Goal: Communication & Community: Answer question/provide support

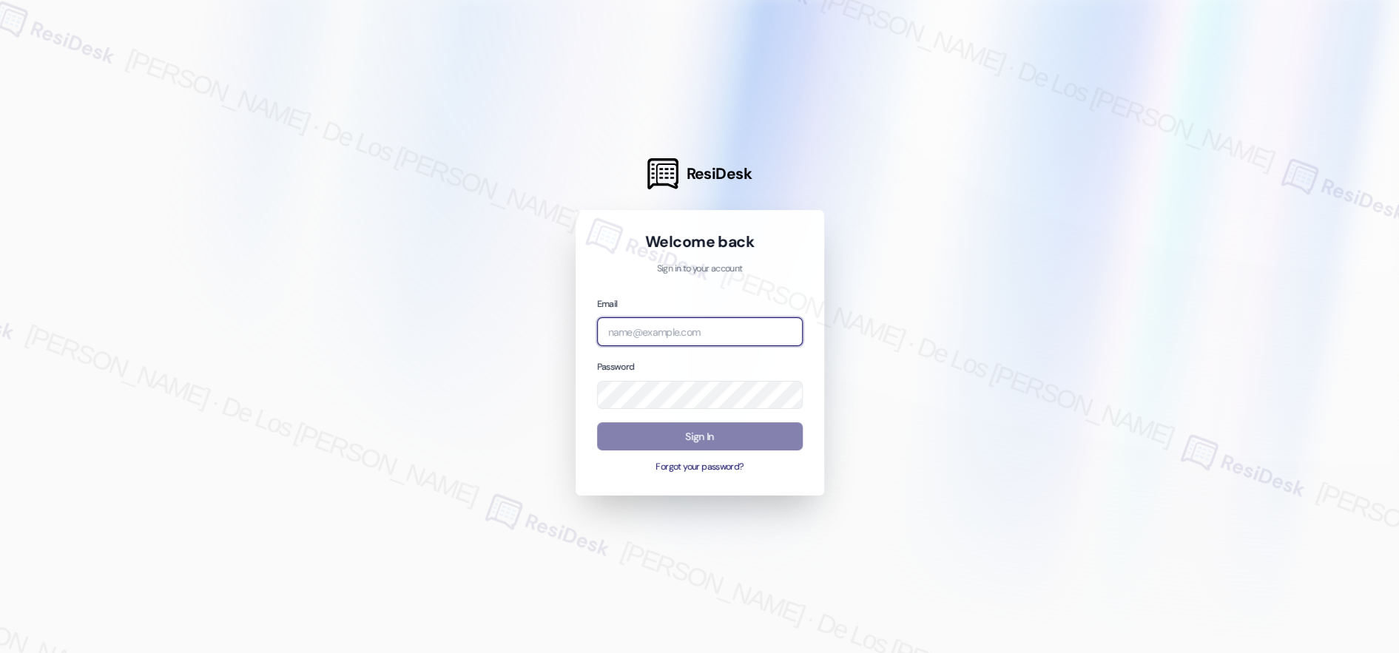
click at [697, 335] on input "email" at bounding box center [700, 331] width 206 height 29
click at [1279, 163] on div at bounding box center [699, 326] width 1399 height 653
click at [723, 343] on div "Email Password Sign In Forgot your password?" at bounding box center [700, 385] width 206 height 178
click at [730, 331] on input "email" at bounding box center [700, 331] width 206 height 29
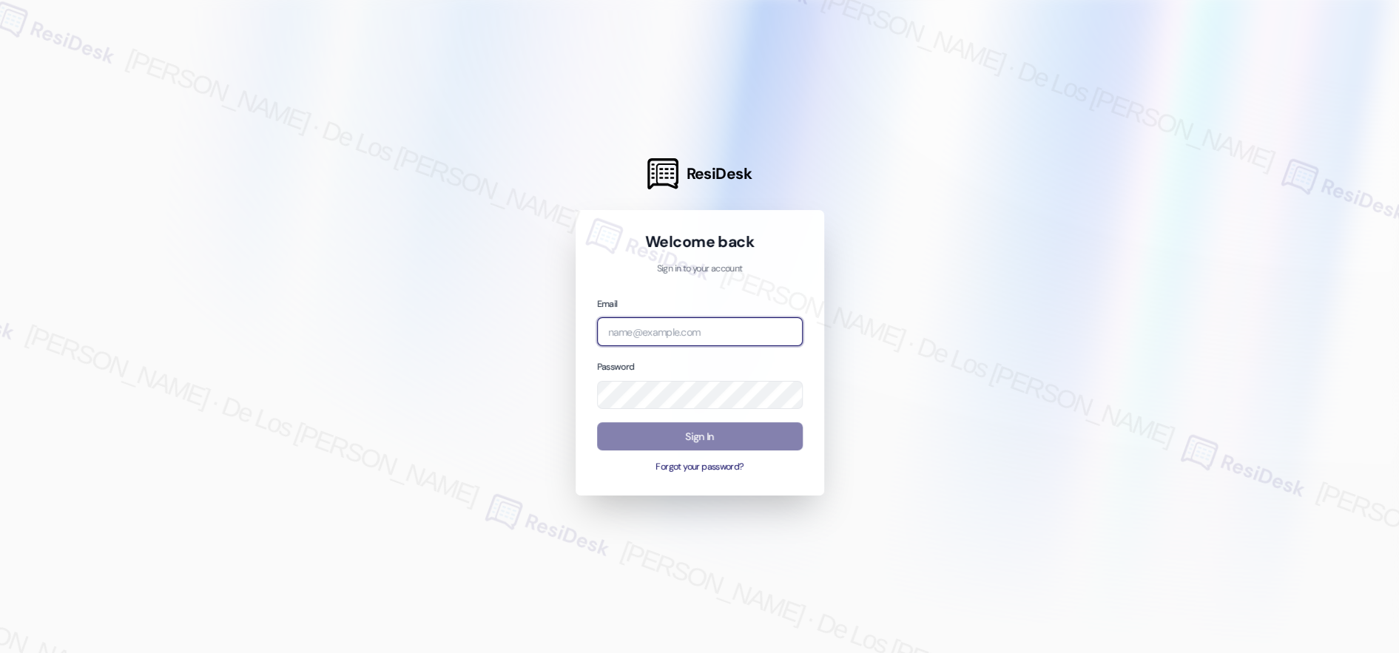
click at [730, 331] on input "email" at bounding box center [700, 331] width 206 height 29
paste input "automated-surveys-boyd_wilson-resen.six@boyd_[DOMAIN_NAME]"
type input "automated-surveys-boyd_wilson-resen.six@boyd_[DOMAIN_NAME]"
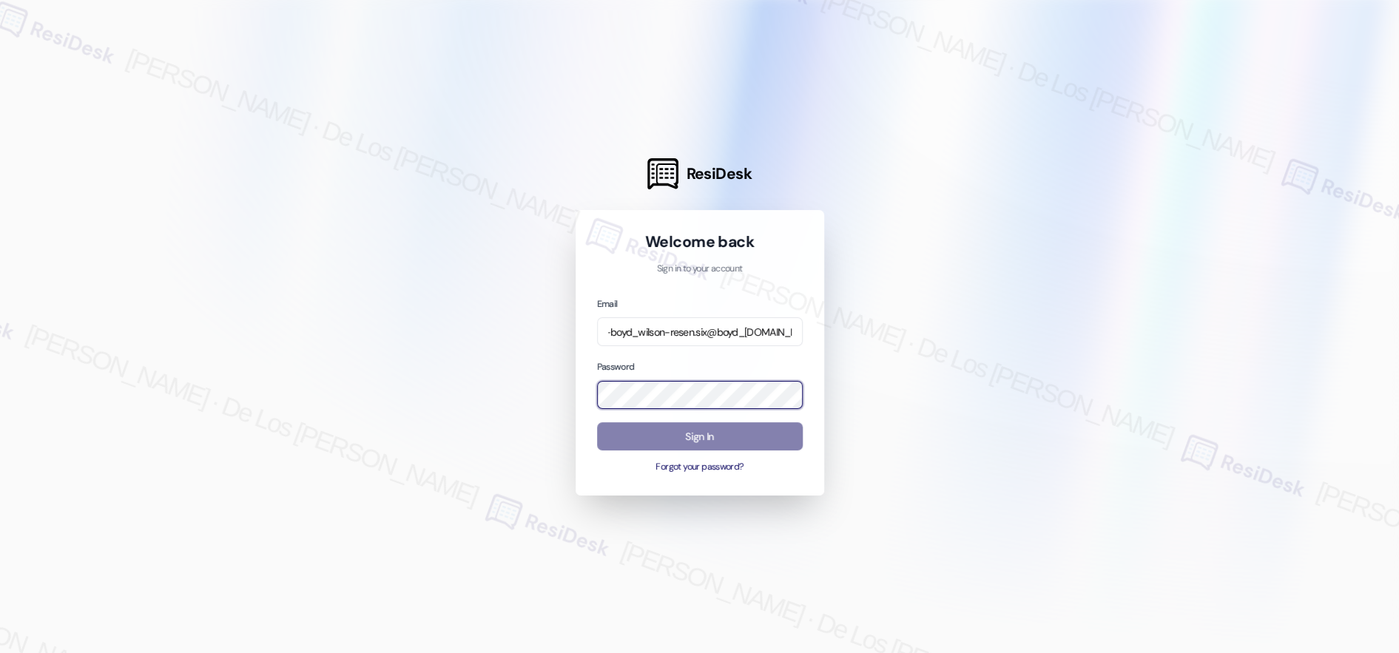
scroll to position [0, 0]
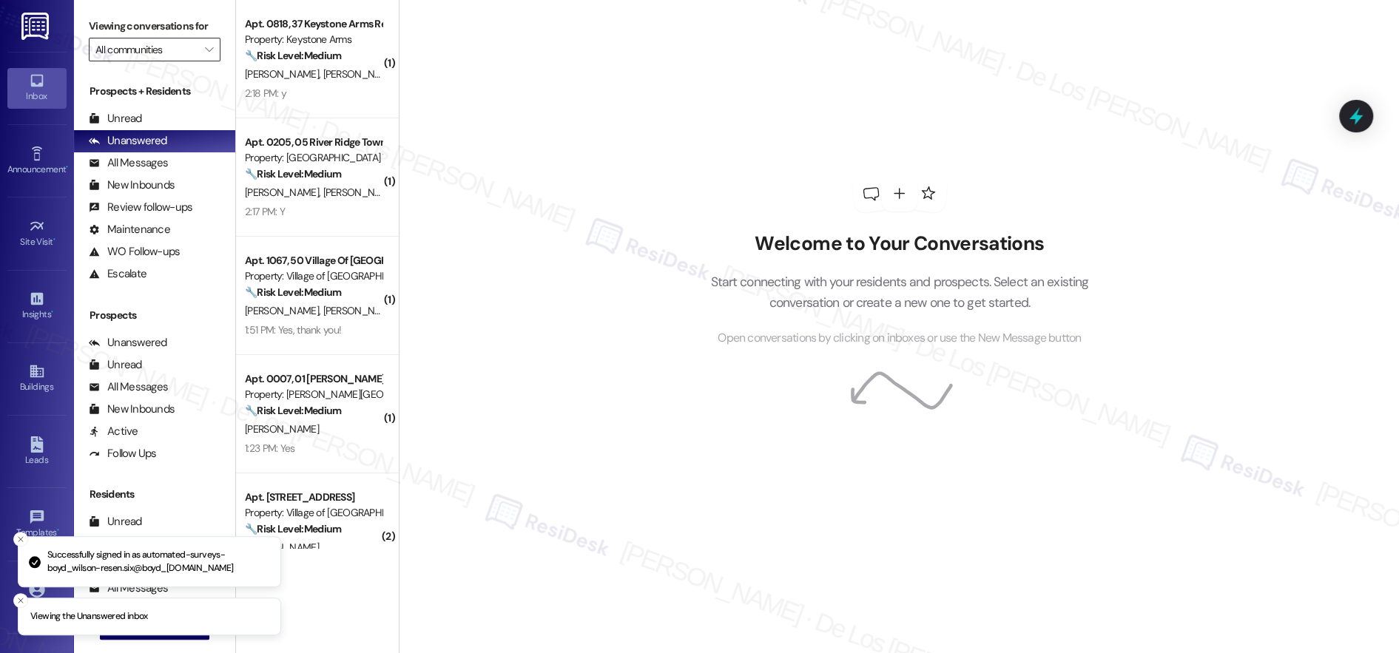
click at [183, 58] on input "All communities" at bounding box center [145, 50] width 101 height 24
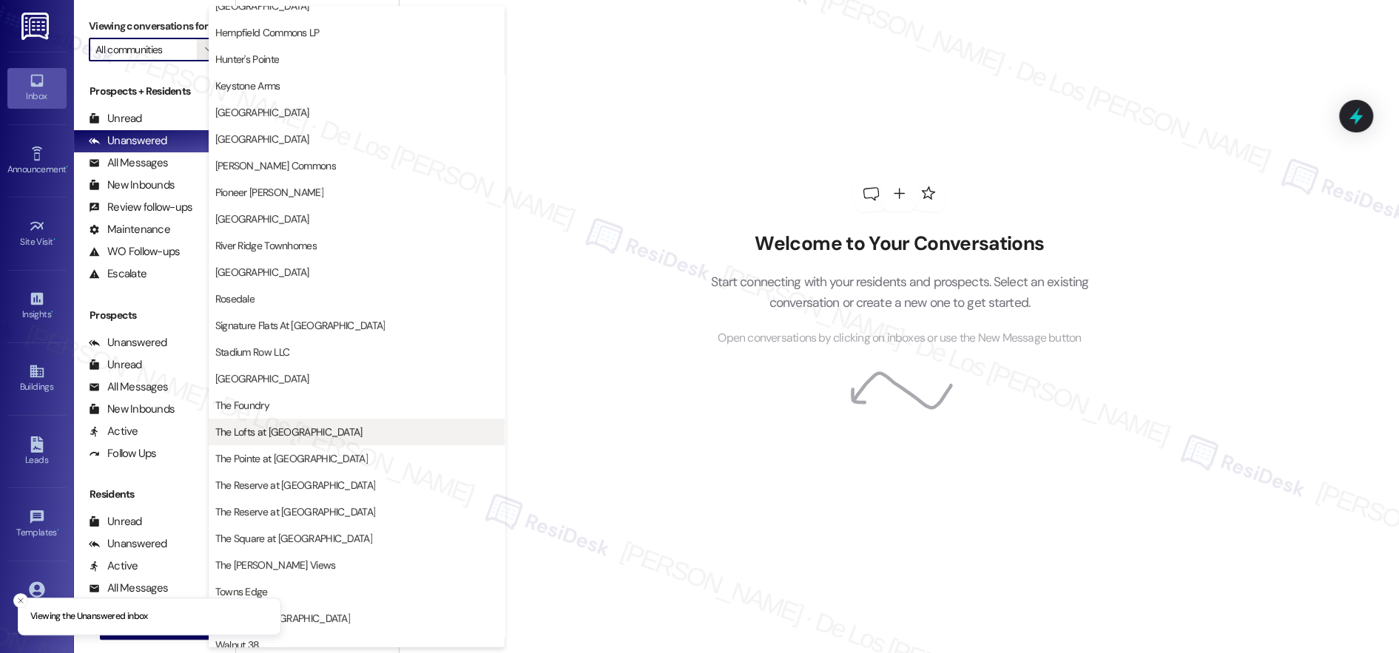
scroll to position [185, 0]
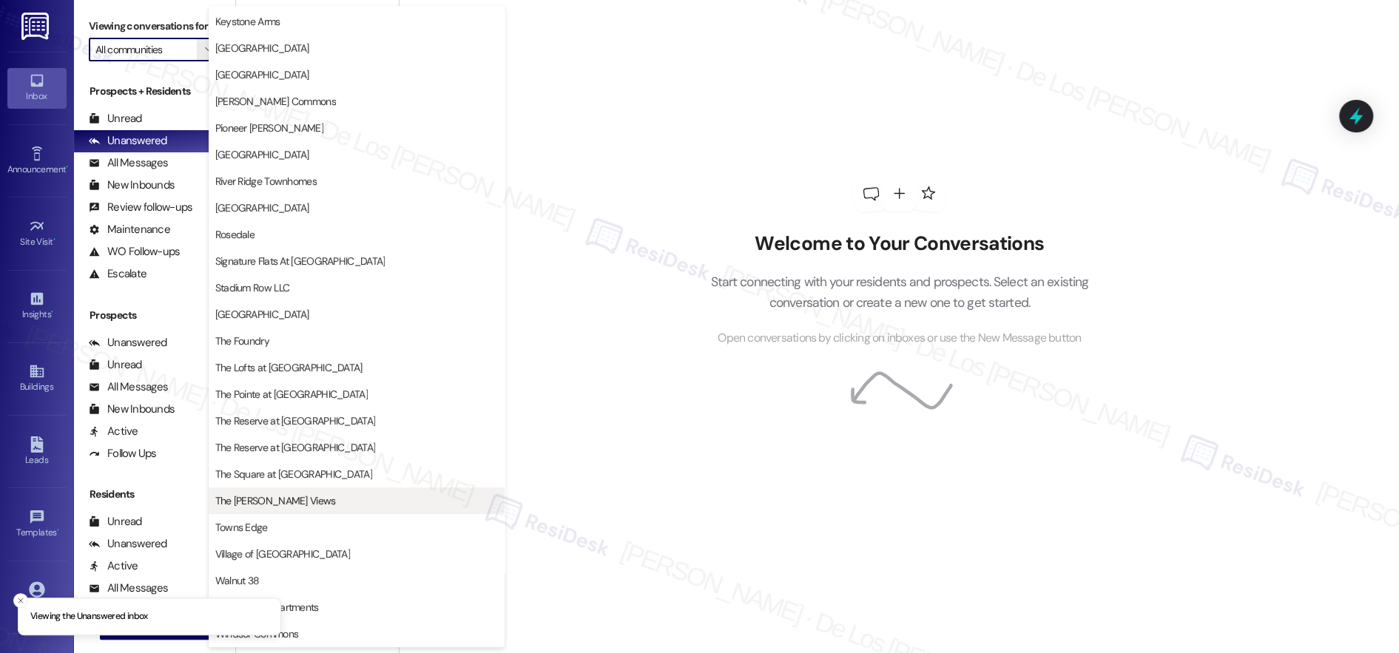
click at [291, 506] on span "The [PERSON_NAME] Views" at bounding box center [356, 500] width 283 height 15
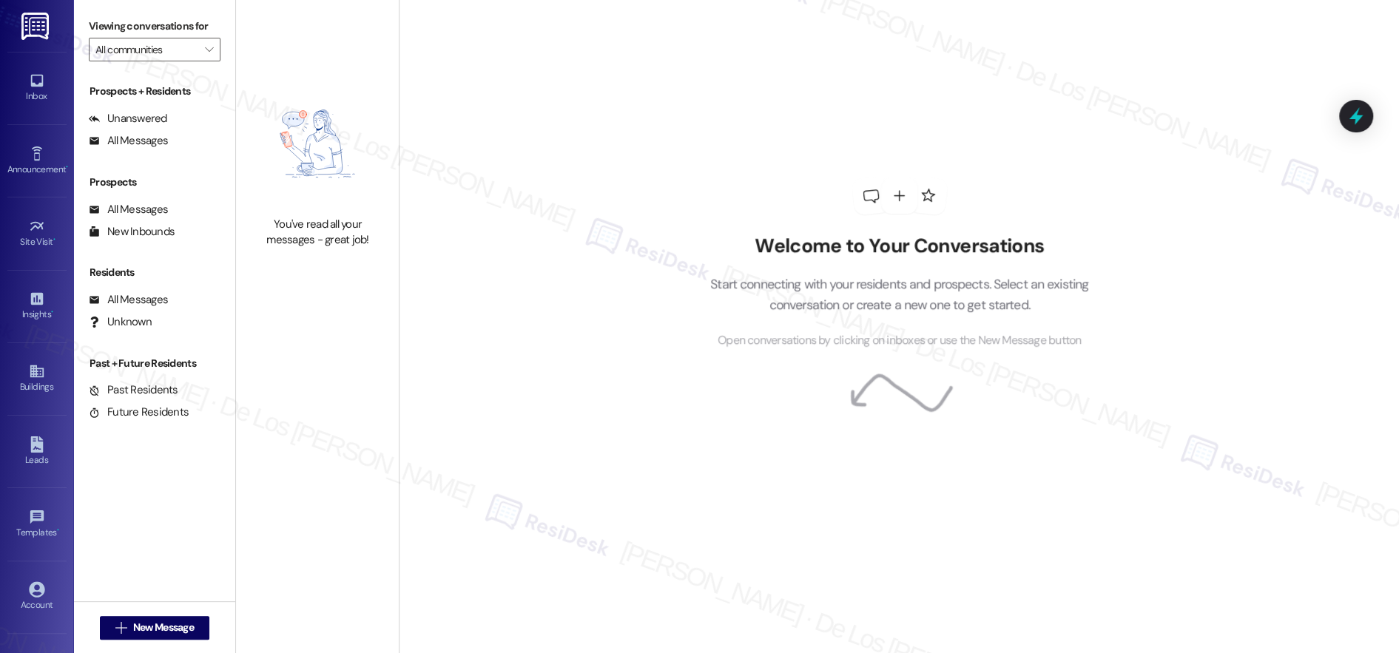
type input "The [PERSON_NAME] Views"
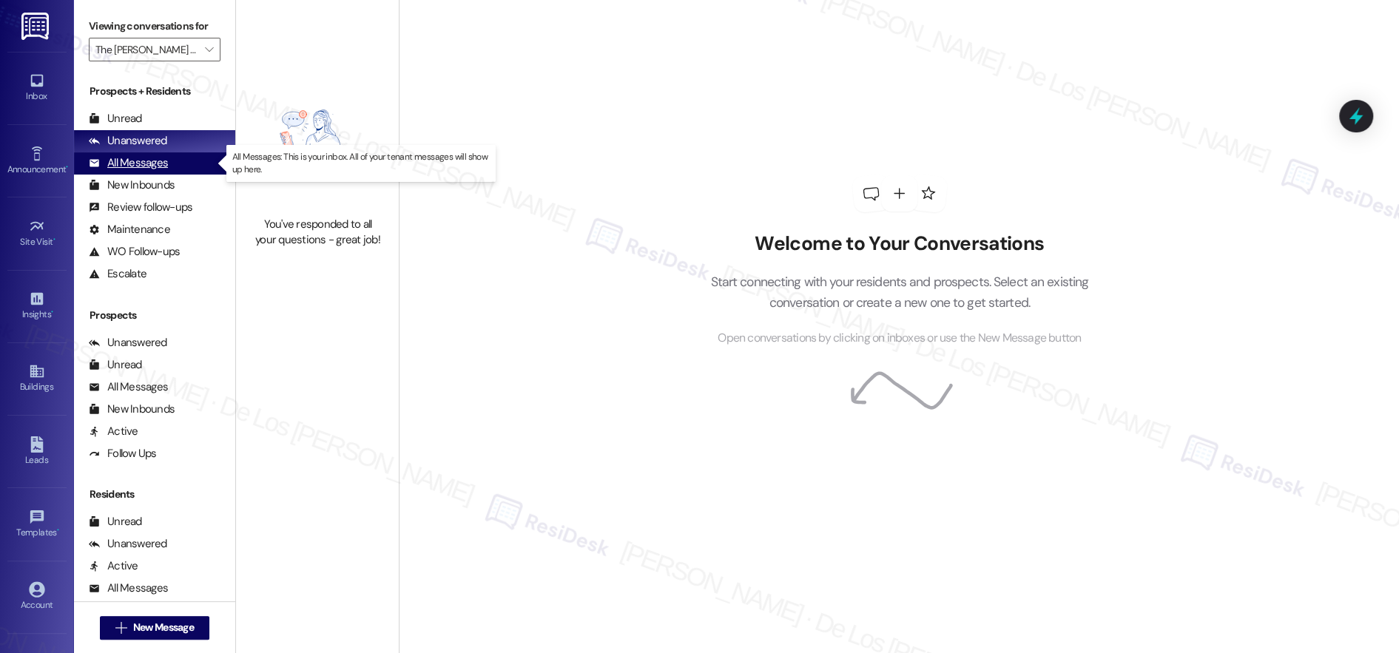
click at [177, 154] on div "All Messages (undefined)" at bounding box center [154, 163] width 161 height 22
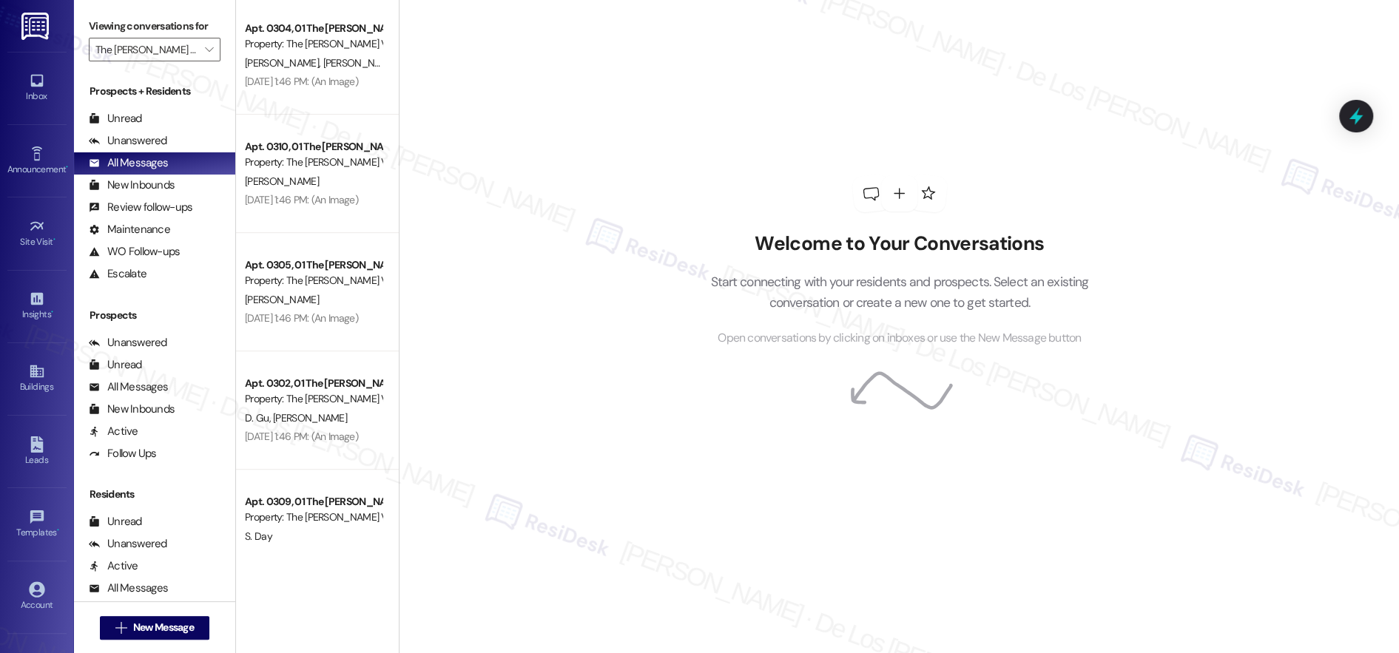
scroll to position [1078, 0]
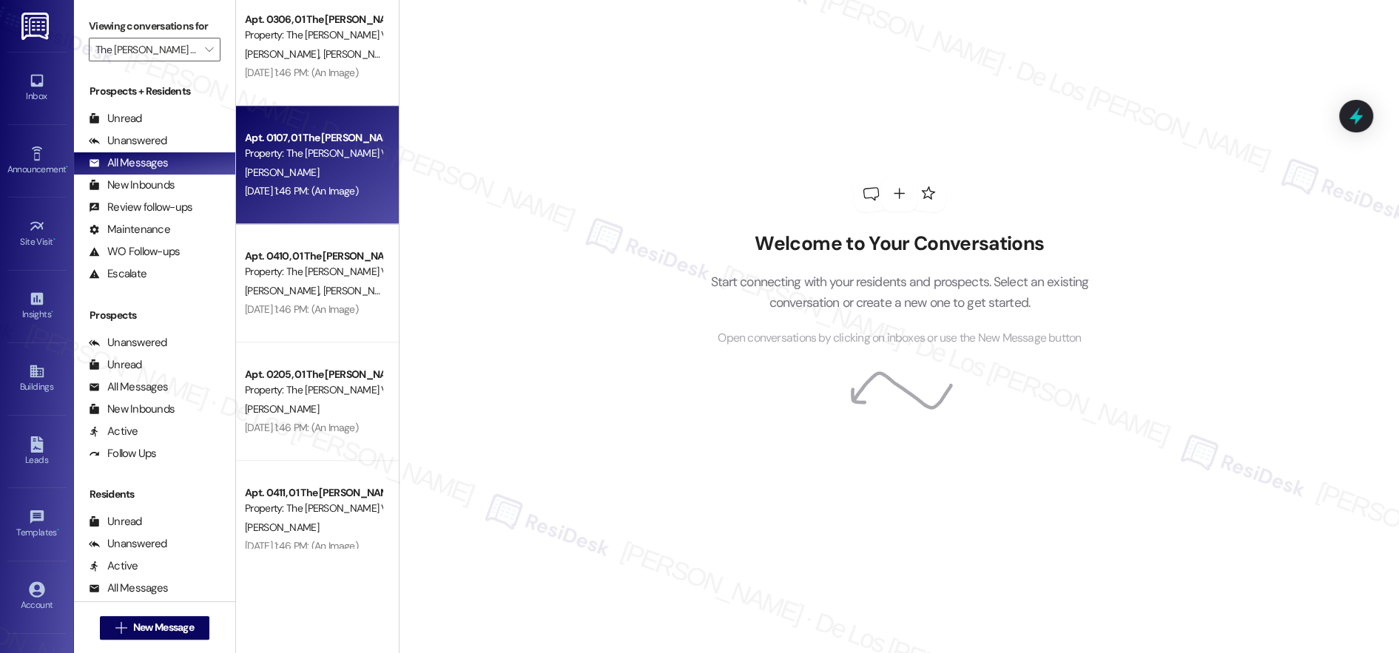
click at [356, 183] on div "[DATE] 1:46 PM: (An Image) [DATE] 1:46 PM: (An Image)" at bounding box center [313, 191] width 140 height 18
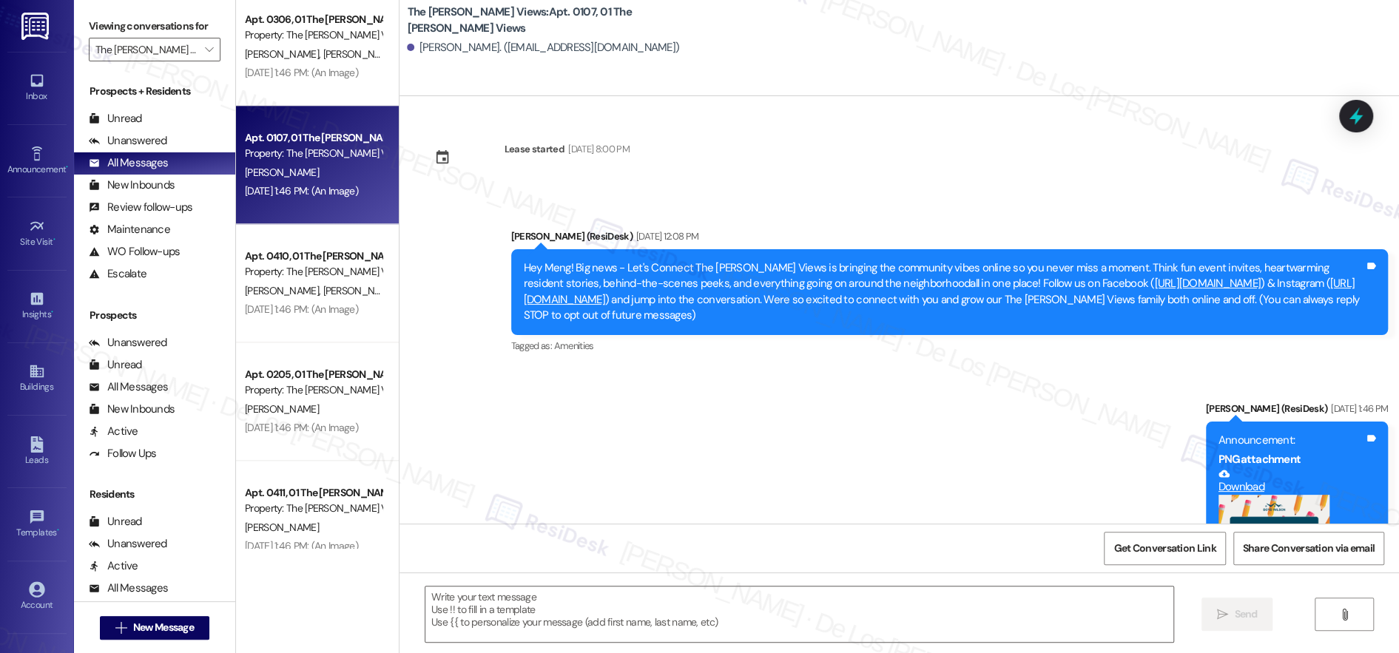
type textarea "Fetching suggested responses. Please feel free to read through the conversation…"
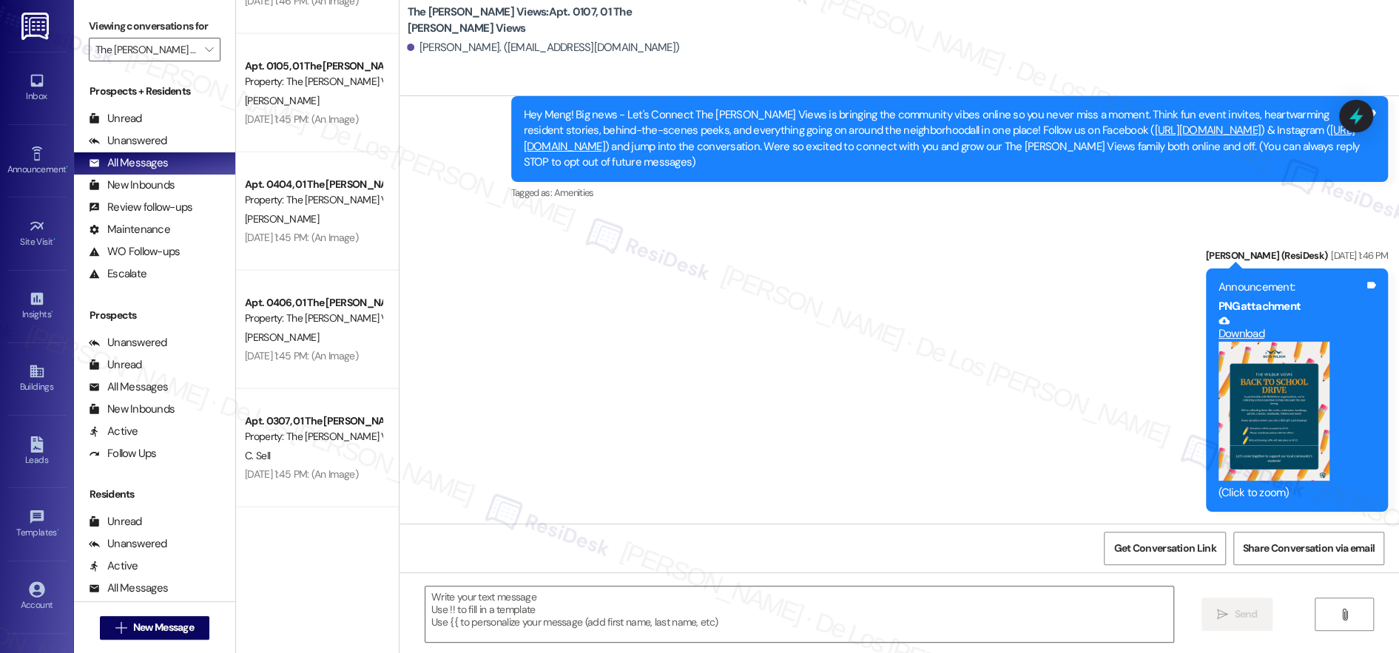
scroll to position [2901, 0]
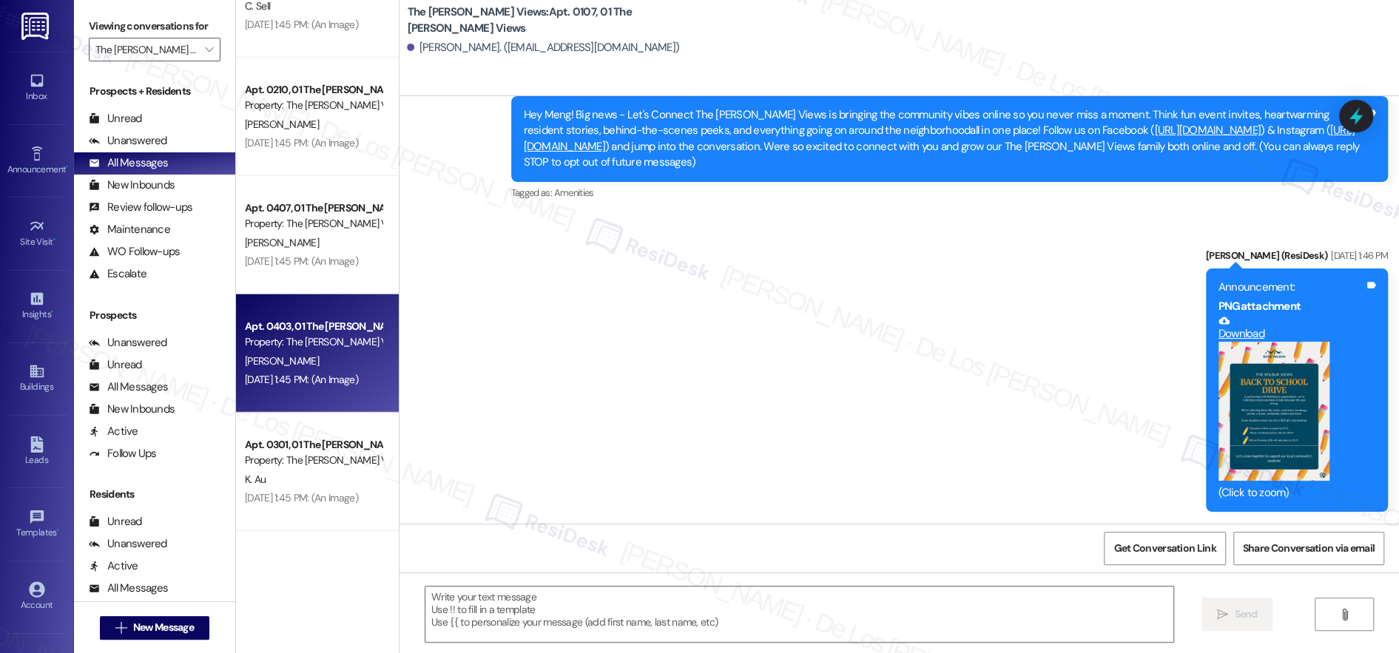
click at [297, 323] on div "Apt. 0403, 01 The [PERSON_NAME] Views" at bounding box center [313, 327] width 137 height 16
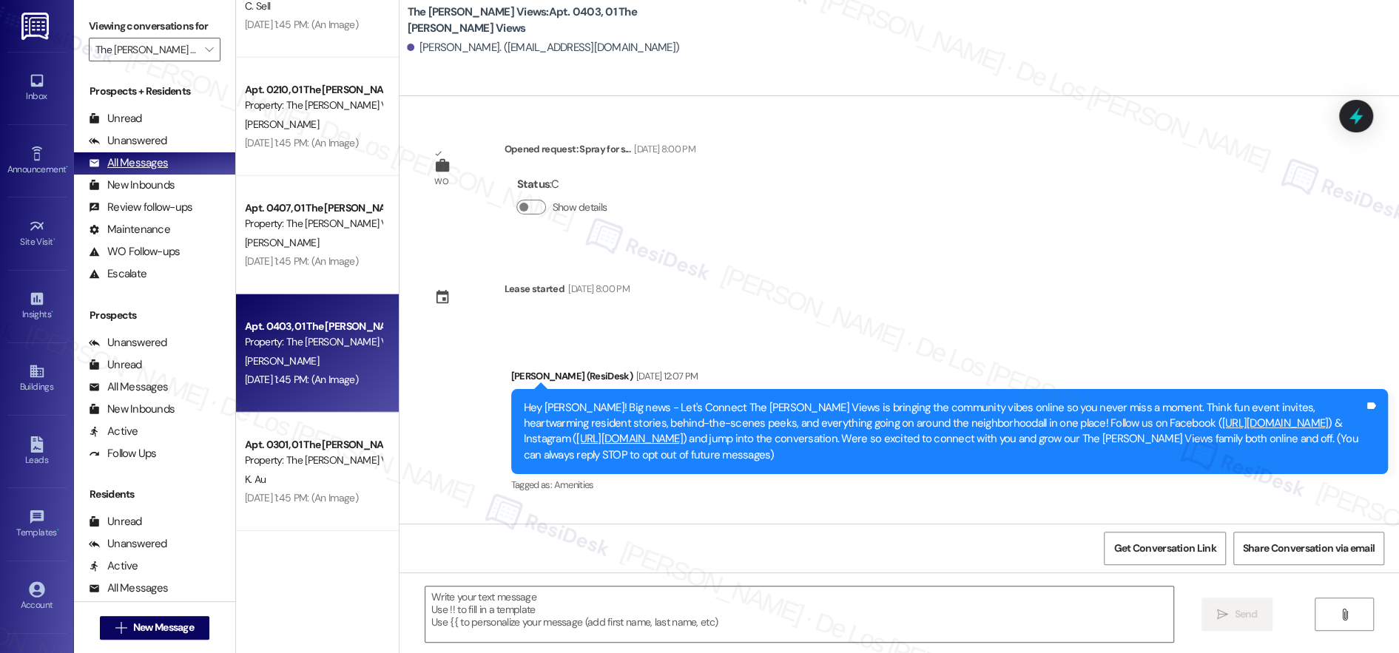
scroll to position [413, 0]
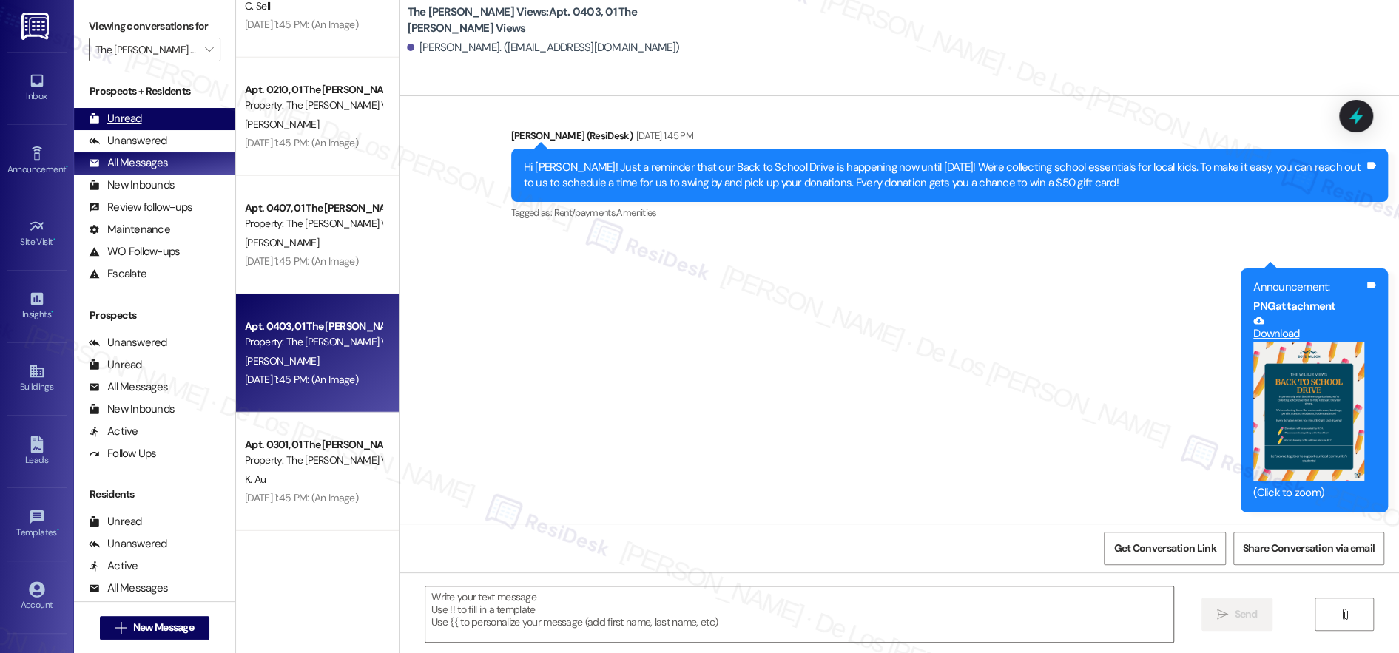
type textarea "Fetching suggested responses. Please feel free to read through the conversation…"
click at [153, 55] on input "The [PERSON_NAME] Views" at bounding box center [145, 50] width 101 height 24
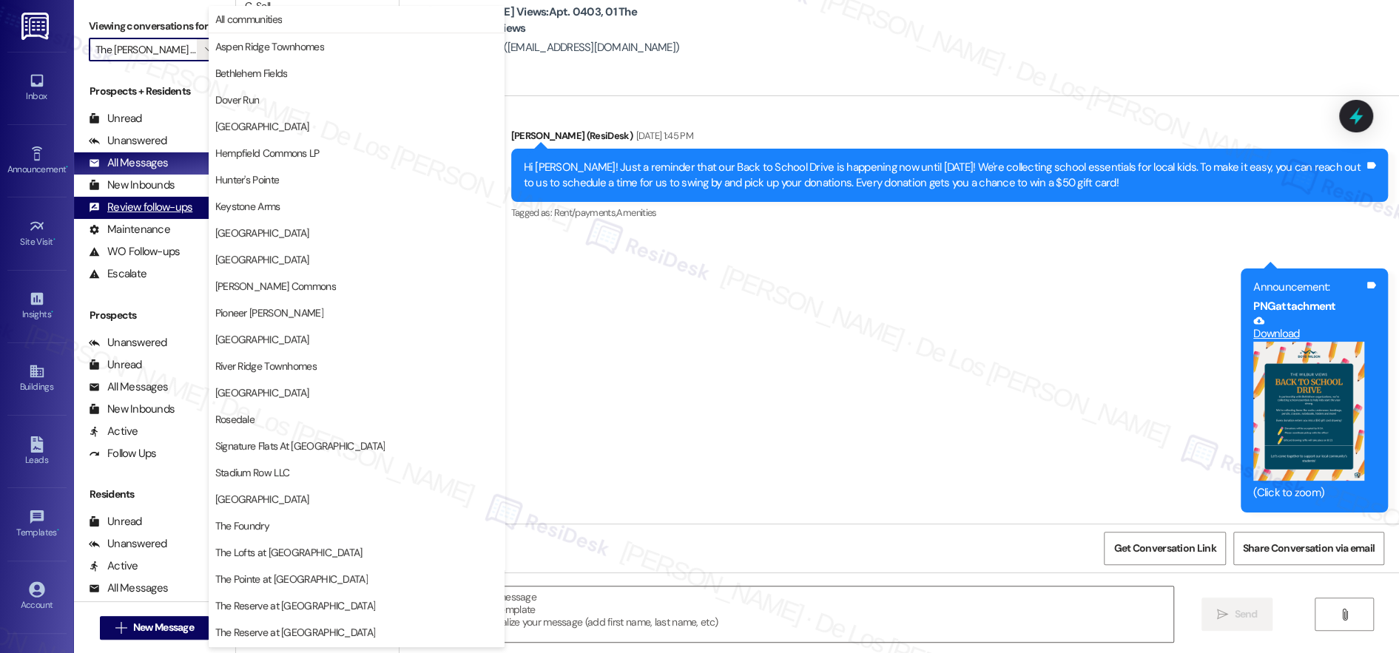
scroll to position [185, 0]
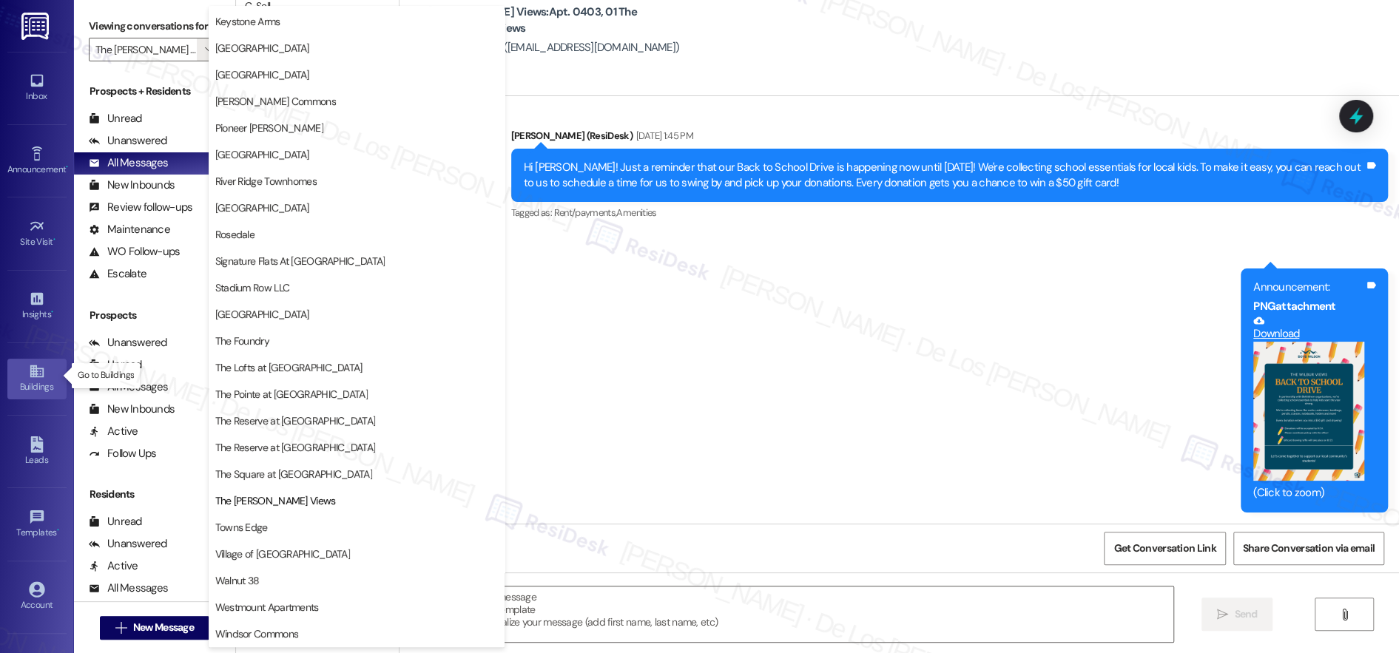
click at [39, 370] on icon at bounding box center [36, 371] width 13 height 13
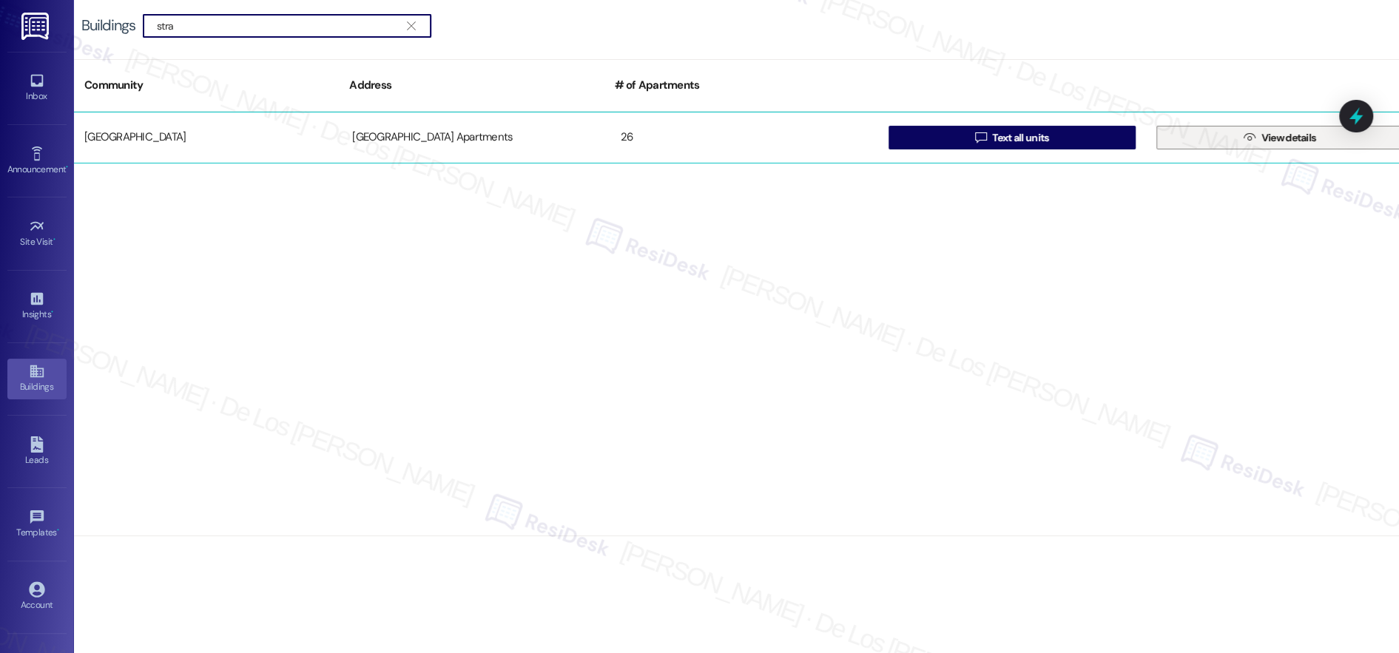
type input "stra"
click at [1202, 134] on button " View details" at bounding box center [1279, 138] width 247 height 24
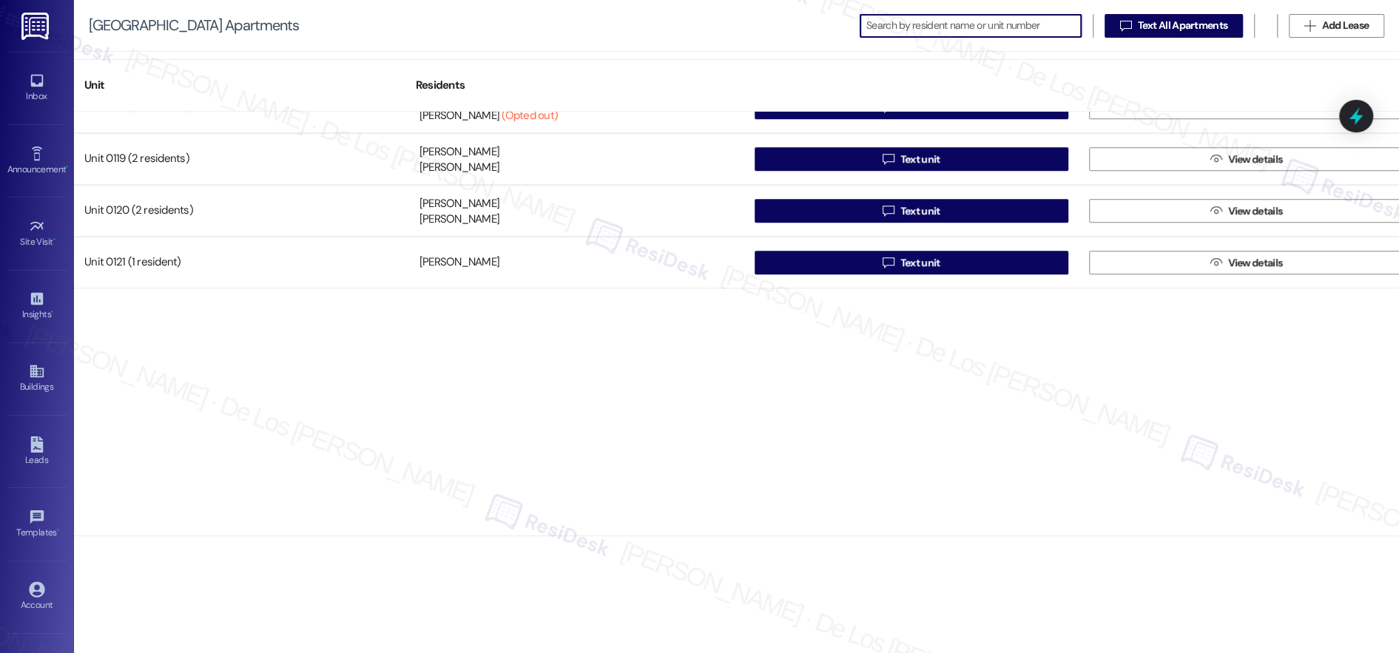
scroll to position [922, 0]
